Goal: Find specific page/section: Find specific page/section

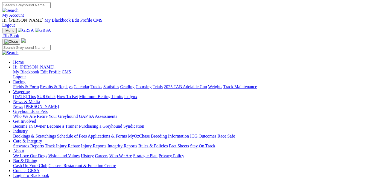
click at [24, 13] on link "My Account" at bounding box center [13, 15] width 22 height 5
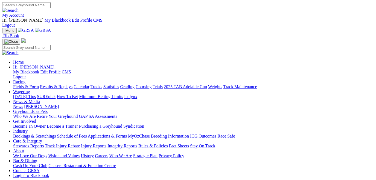
click at [42, 139] on link "Care & Integrity" at bounding box center [27, 141] width 29 height 5
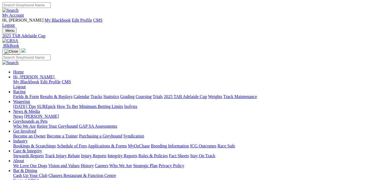
click at [44, 153] on link "Stewards Reports" at bounding box center [28, 155] width 31 height 5
